Goal: Transaction & Acquisition: Obtain resource

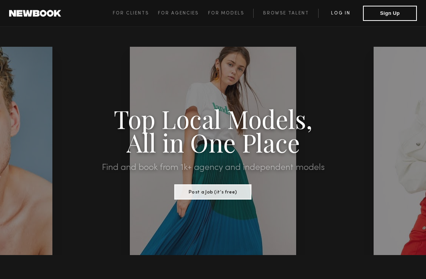
click at [336, 16] on link "Log in" at bounding box center [340, 13] width 45 height 9
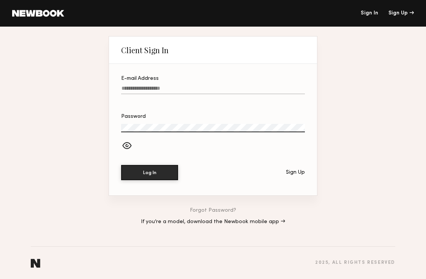
type input "**********"
click at [139, 175] on button "Log In" at bounding box center [149, 171] width 57 height 15
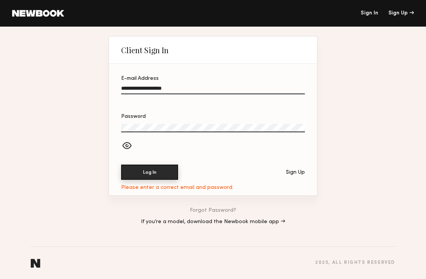
click at [139, 175] on button "Log In" at bounding box center [149, 171] width 57 height 15
click at [129, 142] on div at bounding box center [213, 146] width 184 height 13
click at [154, 169] on button "Log In" at bounding box center [149, 171] width 57 height 15
click at [377, 8] on header "Sign In Sign Up" at bounding box center [213, 13] width 426 height 27
click at [60, 13] on link at bounding box center [38, 13] width 52 height 7
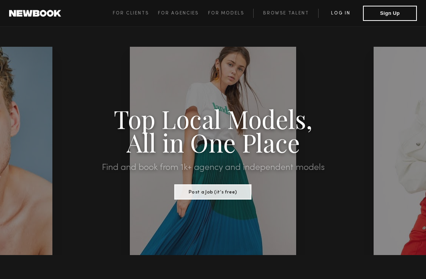
click at [341, 14] on link "Log in" at bounding box center [340, 13] width 45 height 9
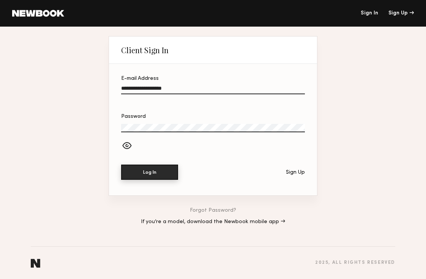
click at [142, 177] on button "Log In" at bounding box center [149, 171] width 57 height 15
click at [158, 121] on label "Password" at bounding box center [213, 127] width 184 height 26
click at [142, 88] on input "**********" at bounding box center [213, 89] width 184 height 9
type input "**********"
click at [149, 178] on button "Log In" at bounding box center [149, 171] width 57 height 15
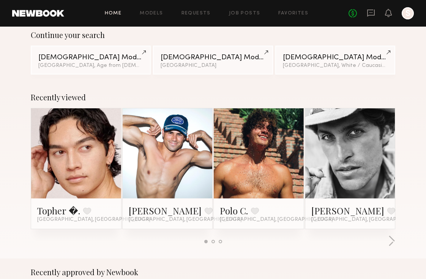
scroll to position [127, 0]
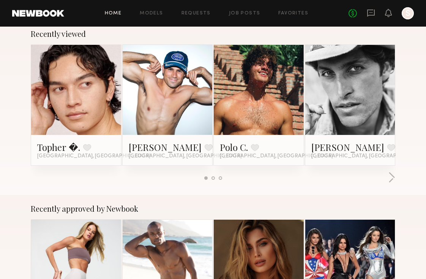
click at [290, 84] on div at bounding box center [259, 90] width 90 height 90
click at [265, 90] on link at bounding box center [258, 90] width 41 height 90
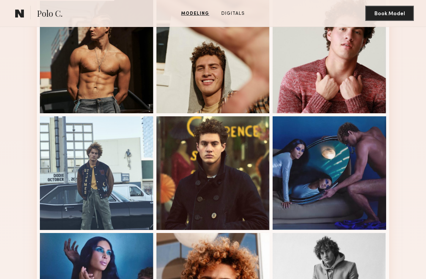
scroll to position [452, 0]
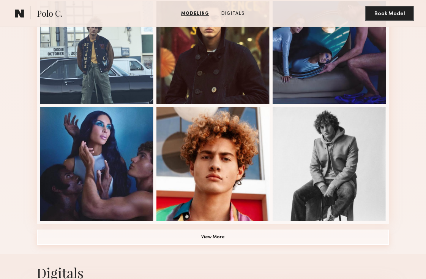
click at [131, 244] on button "View More" at bounding box center [213, 236] width 352 height 15
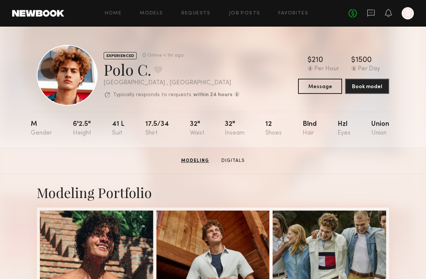
scroll to position [0, 0]
click at [164, 7] on header "Home Models Requests Job Posts Favorites Sign Out No fees up to $5,000 S" at bounding box center [213, 13] width 426 height 27
click at [154, 13] on link "Models" at bounding box center [151, 13] width 23 height 5
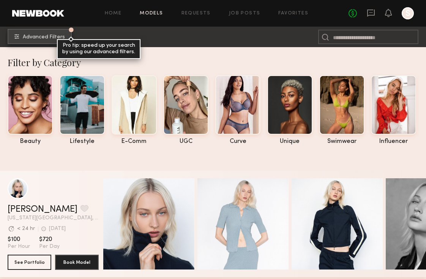
click at [35, 36] on span "Advanced Filters" at bounding box center [44, 37] width 42 height 5
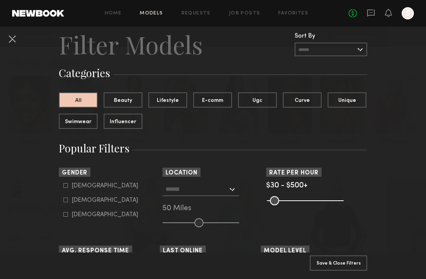
scroll to position [22, 0]
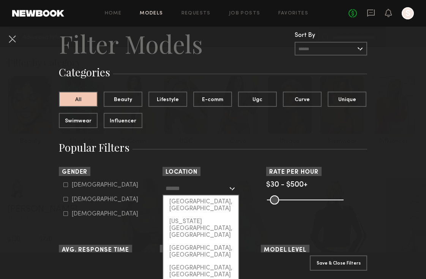
click at [207, 189] on input "text" at bounding box center [197, 187] width 62 height 13
click at [206, 199] on div "[GEOGRAPHIC_DATA], [GEOGRAPHIC_DATA]" at bounding box center [200, 205] width 75 height 20
type input "**********"
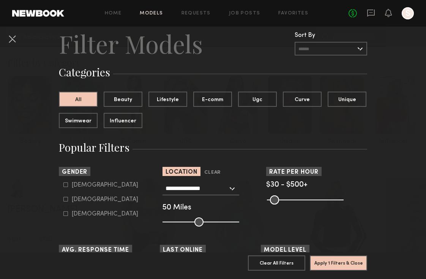
click at [80, 183] on div "Male" at bounding box center [105, 185] width 66 height 5
type input "*"
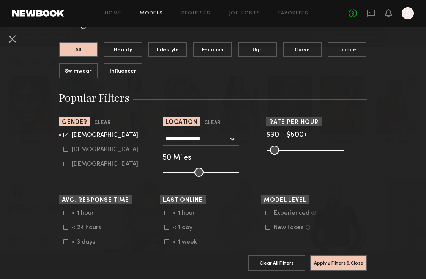
scroll to position [73, 0]
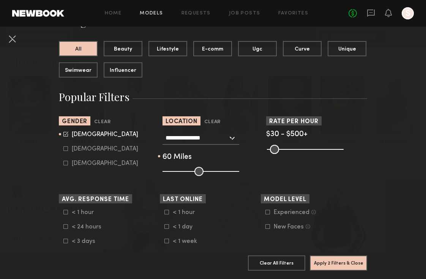
drag, startPoint x: 196, startPoint y: 172, endPoint x: 205, endPoint y: 172, distance: 8.4
type input "**"
click at [205, 172] on input "range" at bounding box center [200, 171] width 77 height 9
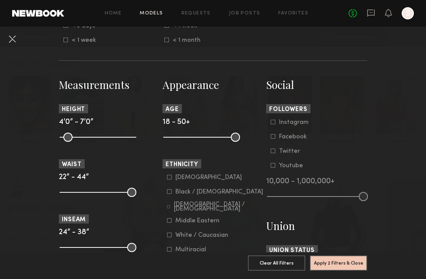
scroll to position [307, 0]
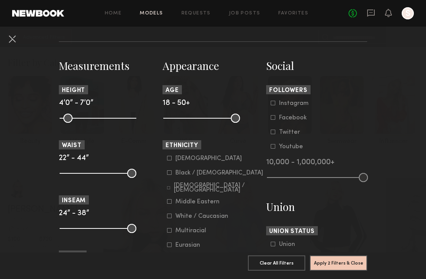
click at [195, 115] on common-range-minmax at bounding box center [200, 117] width 77 height 9
drag, startPoint x: 169, startPoint y: 117, endPoint x: 233, endPoint y: 116, distance: 64.2
type input "**"
click at [233, 116] on common-range-minmax at bounding box center [200, 117] width 77 height 9
click at [330, 265] on button "Apply 3 Filters & Close" at bounding box center [338, 262] width 57 height 15
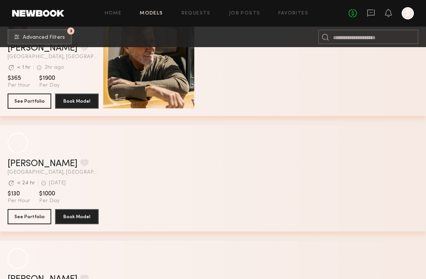
scroll to position [404, 0]
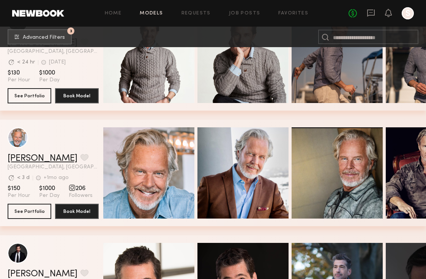
click at [25, 158] on link "[PERSON_NAME]" at bounding box center [43, 158] width 70 height 9
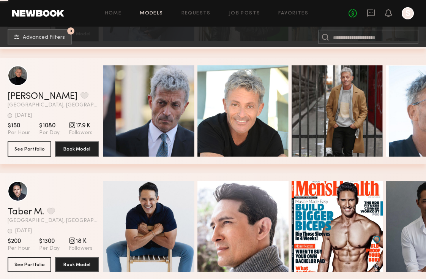
scroll to position [928, 0]
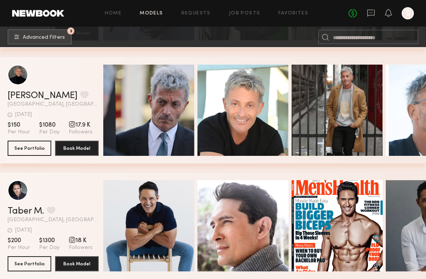
click at [79, 124] on span "17.9 K" at bounding box center [81, 125] width 24 height 8
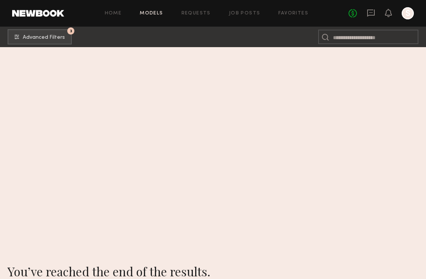
scroll to position [1583, 0]
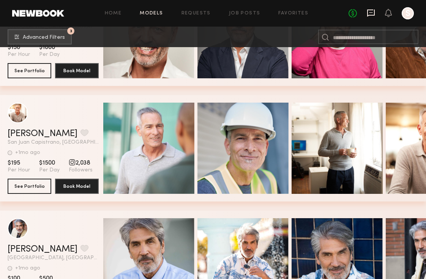
click at [370, 15] on icon at bounding box center [371, 12] width 8 height 7
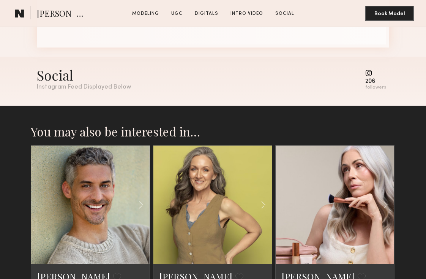
scroll to position [1364, 0]
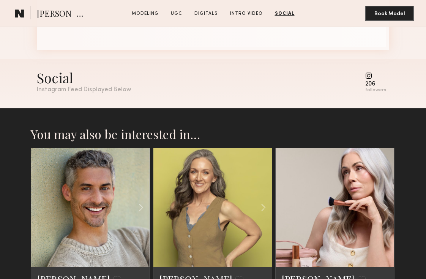
click at [372, 83] on div "206" at bounding box center [375, 84] width 21 height 6
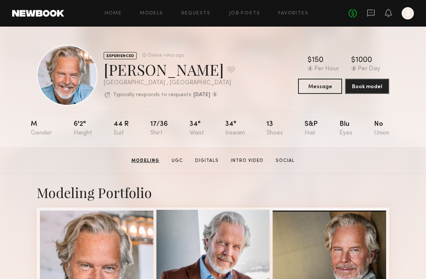
scroll to position [0, 0]
click at [279, 163] on link "Social" at bounding box center [284, 160] width 25 height 7
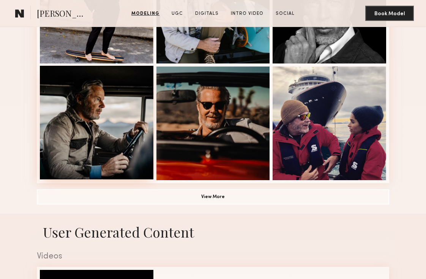
scroll to position [492, 0]
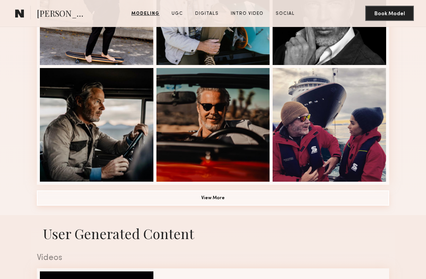
click at [201, 200] on button "View More" at bounding box center [213, 197] width 352 height 15
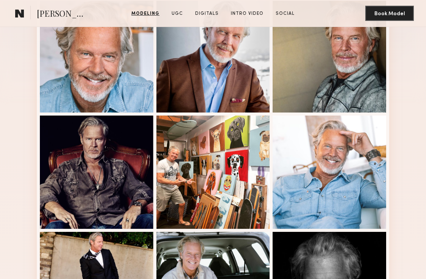
scroll to position [152, 0]
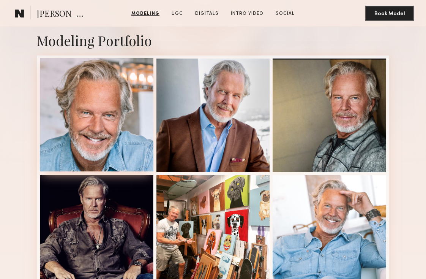
click at [129, 84] on div at bounding box center [97, 115] width 114 height 114
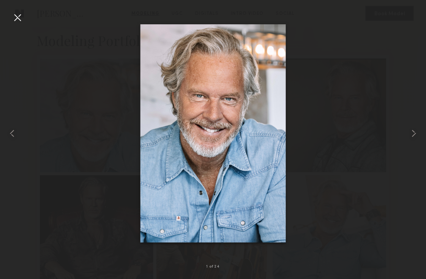
click at [371, 99] on div at bounding box center [213, 133] width 426 height 242
click at [19, 19] on div at bounding box center [17, 17] width 12 height 12
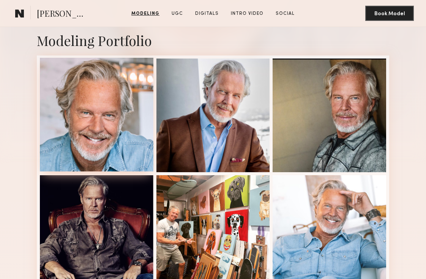
scroll to position [0, 0]
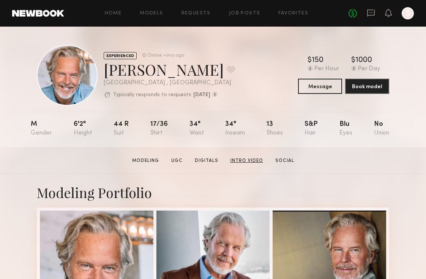
click at [244, 163] on link "Intro Video" at bounding box center [246, 160] width 39 height 7
click at [317, 88] on button "Message" at bounding box center [320, 85] width 44 height 15
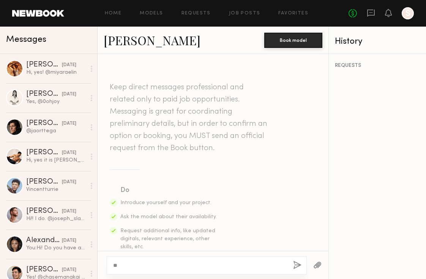
click at [128, 264] on textarea "**" at bounding box center [199, 265] width 173 height 8
type textarea "**********"
click at [296, 265] on button "button" at bounding box center [297, 264] width 8 height 9
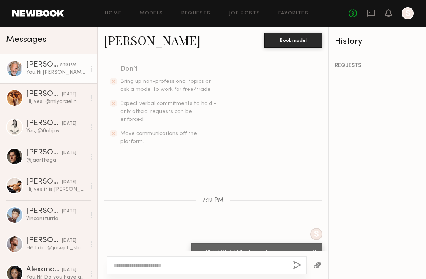
click at [121, 44] on link "Chris G." at bounding box center [152, 40] width 97 height 16
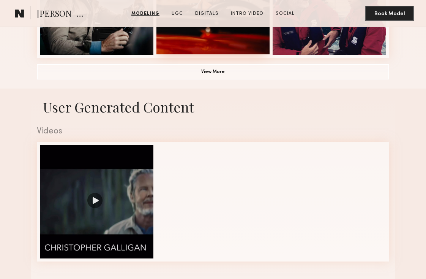
scroll to position [754, 0]
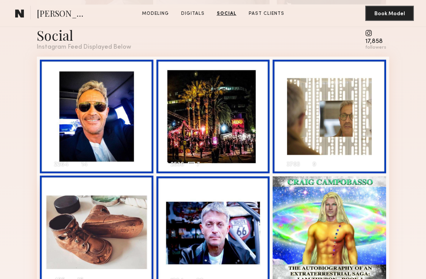
scroll to position [959, 0]
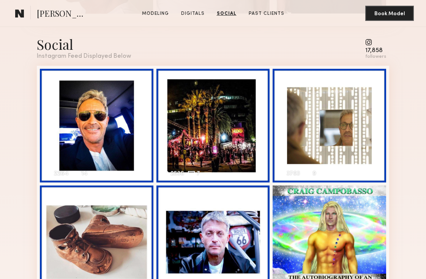
click at [368, 42] on common-icon at bounding box center [375, 42] width 21 height 7
click at [372, 42] on common-icon at bounding box center [375, 42] width 21 height 7
click at [373, 55] on div "followers" at bounding box center [375, 57] width 21 height 6
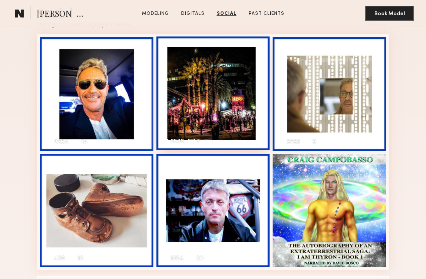
scroll to position [990, 0]
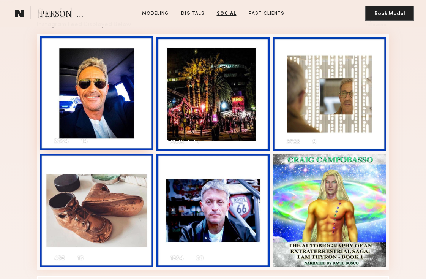
click at [100, 88] on div "2264 14 Likes & comments displayed to show model’s engagement" at bounding box center [97, 93] width 114 height 114
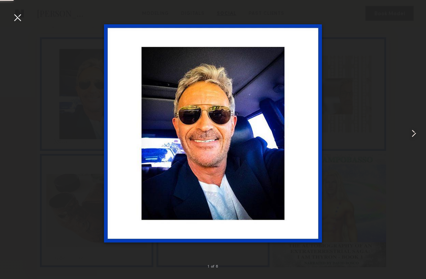
click at [415, 131] on common-icon at bounding box center [414, 133] width 12 height 12
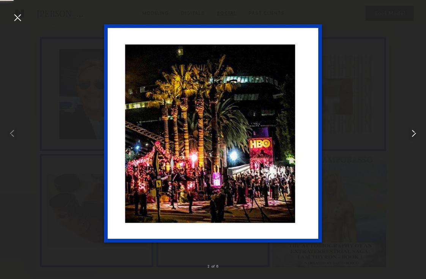
click at [415, 131] on common-icon at bounding box center [414, 133] width 12 height 12
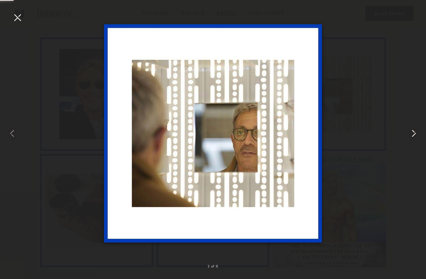
click at [415, 131] on common-icon at bounding box center [414, 133] width 12 height 12
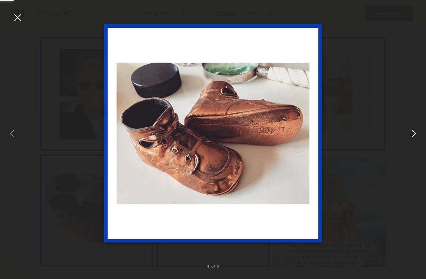
click at [415, 131] on common-icon at bounding box center [414, 133] width 12 height 12
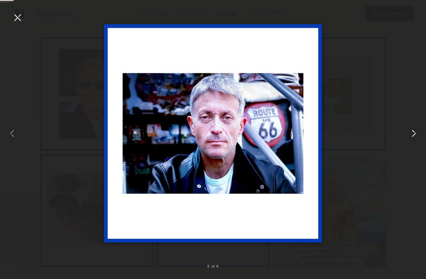
click at [415, 131] on common-icon at bounding box center [414, 133] width 12 height 12
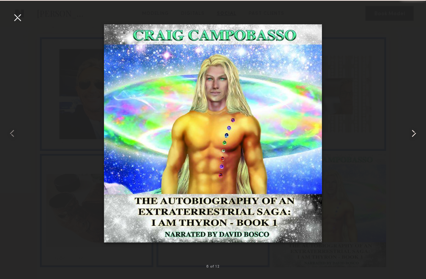
click at [415, 131] on common-icon at bounding box center [414, 133] width 12 height 12
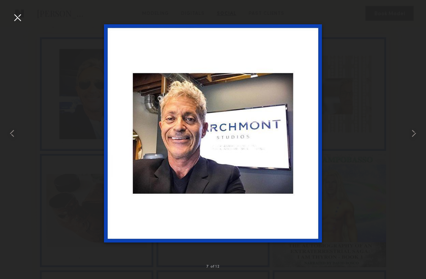
click at [399, 109] on div at bounding box center [213, 133] width 426 height 242
click at [377, 105] on div at bounding box center [213, 133] width 426 height 242
click at [21, 22] on div at bounding box center [17, 17] width 12 height 12
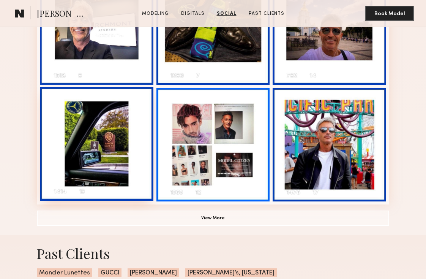
scroll to position [1310, 0]
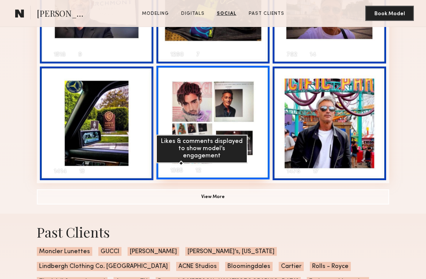
click at [176, 173] on div "1365" at bounding box center [176, 171] width 13 height 7
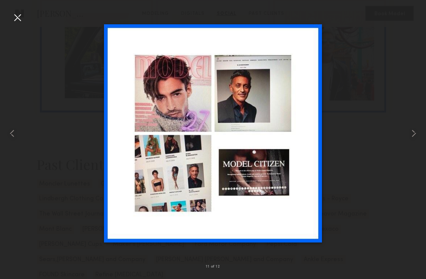
scroll to position [1409, 0]
click at [66, 184] on div at bounding box center [213, 133] width 426 height 242
click at [8, 16] on div at bounding box center [8, 133] width 17 height 242
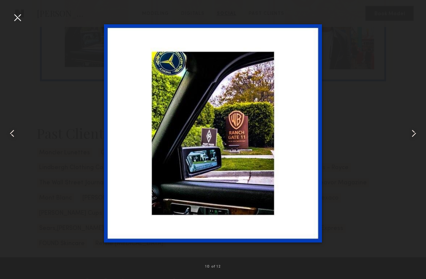
click at [17, 16] on div at bounding box center [17, 17] width 12 height 12
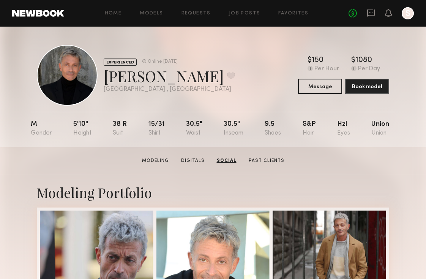
scroll to position [0, 0]
click at [372, 13] on icon at bounding box center [370, 12] width 3 height 1
